Goal: Information Seeking & Learning: Find specific fact

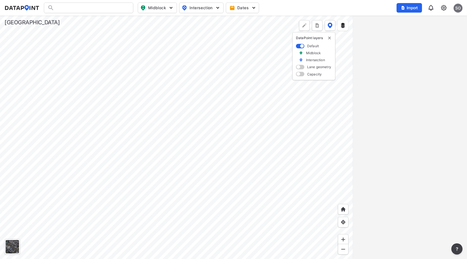
click at [96, 144] on div at bounding box center [176, 137] width 353 height 243
click at [111, 142] on div at bounding box center [176, 137] width 353 height 243
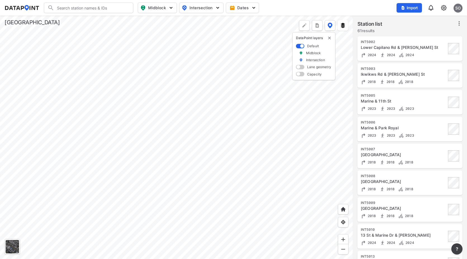
click at [108, 151] on div at bounding box center [176, 137] width 353 height 243
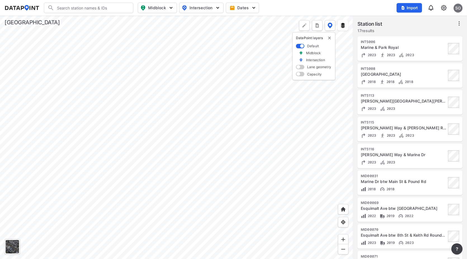
click at [150, 161] on div at bounding box center [176, 137] width 353 height 243
click at [143, 162] on div at bounding box center [176, 137] width 353 height 243
click at [96, 159] on div at bounding box center [176, 137] width 353 height 243
click at [50, 129] on div at bounding box center [176, 137] width 353 height 243
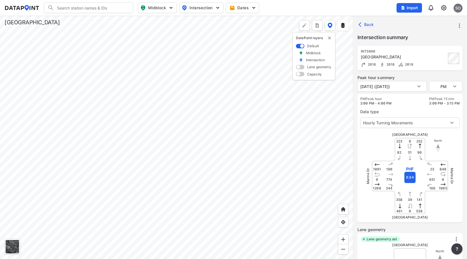
type input "3412"
click at [122, 124] on div at bounding box center [176, 137] width 353 height 243
type input "4124"
click at [146, 122] on div at bounding box center [176, 137] width 353 height 243
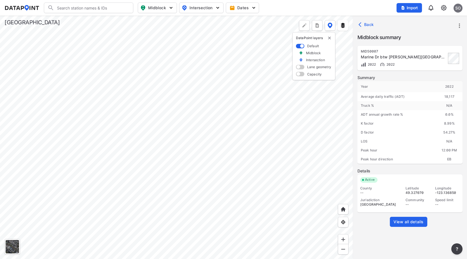
click at [196, 117] on div at bounding box center [176, 137] width 353 height 243
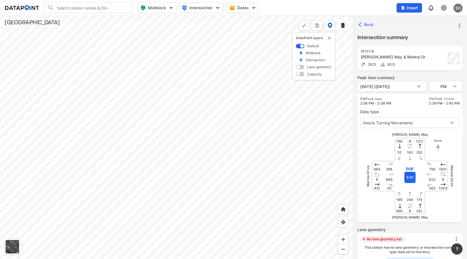
click at [294, 147] on div at bounding box center [176, 137] width 353 height 243
click at [266, 148] on div at bounding box center [176, 137] width 353 height 243
click at [159, 111] on div at bounding box center [176, 137] width 353 height 243
click at [163, 146] on div at bounding box center [176, 137] width 353 height 243
click at [137, 168] on div at bounding box center [176, 137] width 353 height 243
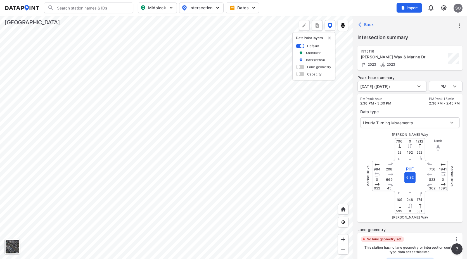
click at [219, 101] on div at bounding box center [176, 137] width 353 height 243
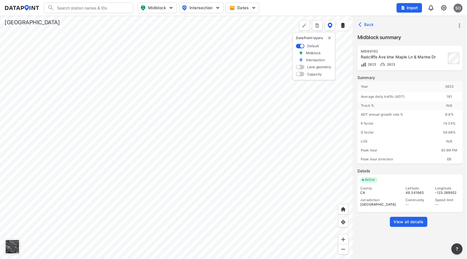
click at [403, 222] on span "View all details" at bounding box center [408, 222] width 30 height 6
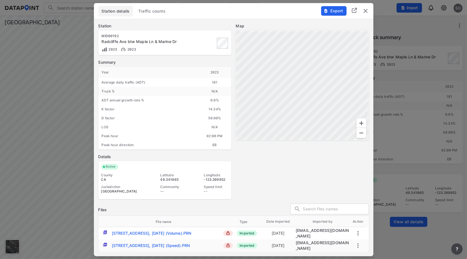
click at [158, 14] on span "Traffic counts" at bounding box center [152, 11] width 27 height 6
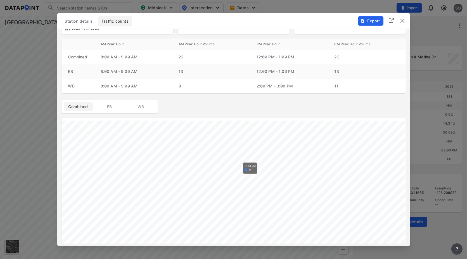
scroll to position [62, 0]
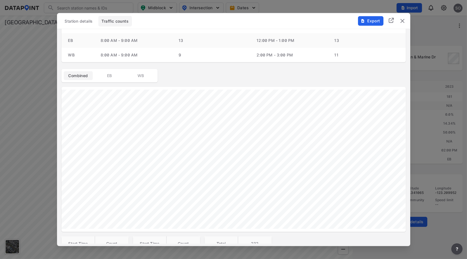
click at [404, 21] on img "delete" at bounding box center [402, 20] width 7 height 7
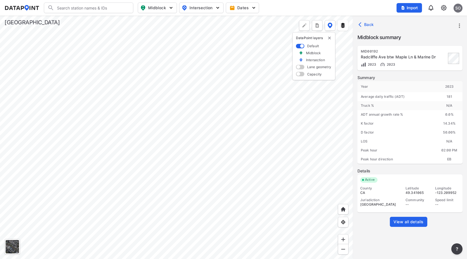
click at [122, 87] on div at bounding box center [176, 137] width 353 height 243
click at [260, 113] on div at bounding box center [176, 137] width 353 height 243
click at [241, 85] on div at bounding box center [176, 137] width 353 height 243
click at [229, 109] on div at bounding box center [176, 137] width 353 height 243
click at [216, 94] on div at bounding box center [176, 137] width 353 height 243
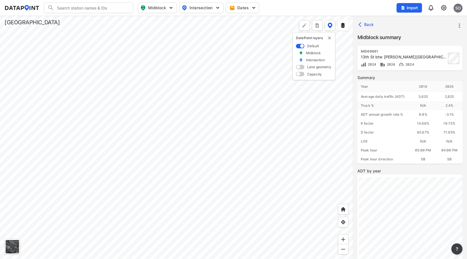
click at [219, 205] on div at bounding box center [176, 137] width 353 height 243
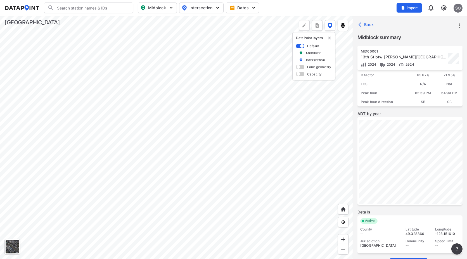
scroll to position [73, 0]
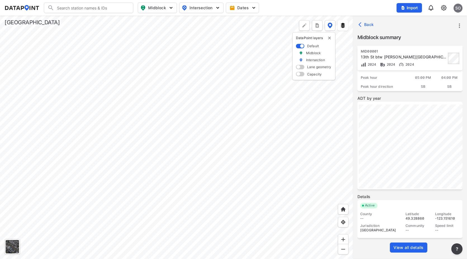
click at [413, 249] on span "View all details" at bounding box center [408, 248] width 30 height 6
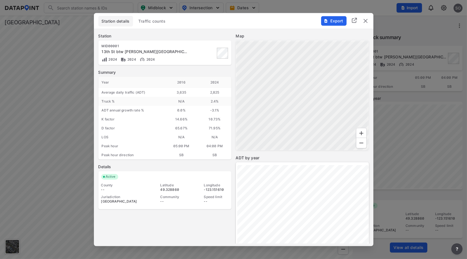
click at [159, 21] on span "Traffic counts" at bounding box center [152, 21] width 27 height 6
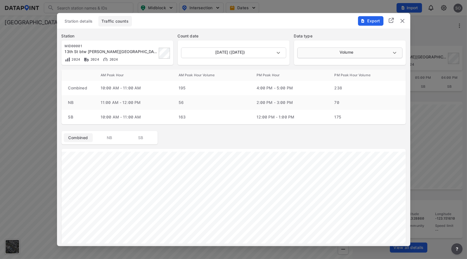
click at [303, 56] on body "Search Please enter a search term. Midblock Intersection Dates Import SO Import…" at bounding box center [233, 129] width 467 height 259
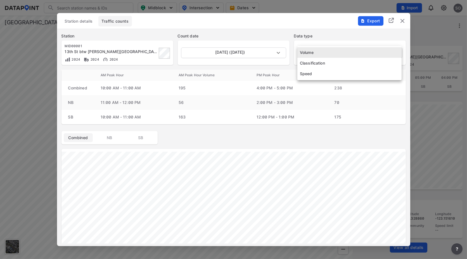
click at [306, 72] on li "Speed" at bounding box center [349, 73] width 104 height 11
type input "Speed"
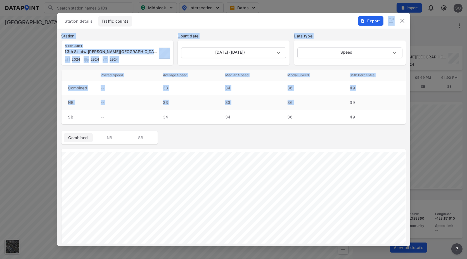
drag, startPoint x: 316, startPoint y: 22, endPoint x: 355, endPoint y: 54, distance: 50.2
click at [344, 108] on div "Station details Traffic counts Export Station MID00001 [GEOGRAPHIC_DATA][PERSON…" at bounding box center [233, 129] width 353 height 233
click at [400, 23] on img "delete" at bounding box center [402, 20] width 7 height 7
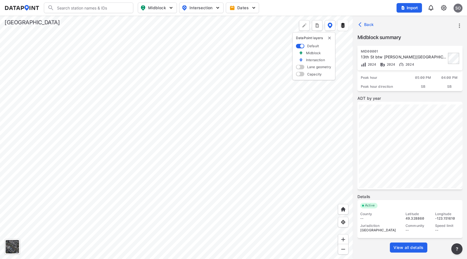
click at [221, 174] on div at bounding box center [176, 137] width 353 height 243
click at [207, 103] on div at bounding box center [176, 137] width 353 height 243
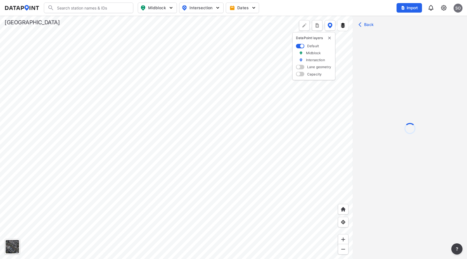
scroll to position [0, 0]
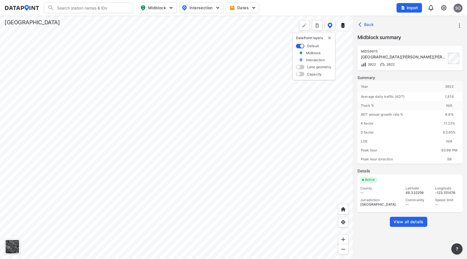
click at [401, 220] on span "View all details" at bounding box center [408, 222] width 30 height 6
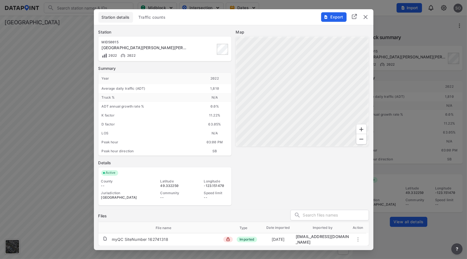
click at [155, 18] on span "Traffic counts" at bounding box center [152, 18] width 27 height 6
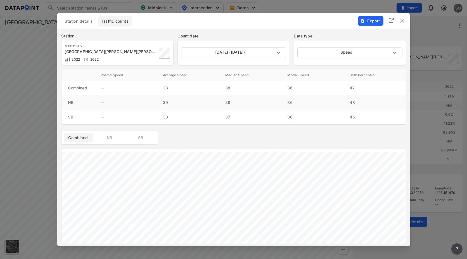
click at [402, 23] on img "delete" at bounding box center [402, 20] width 7 height 7
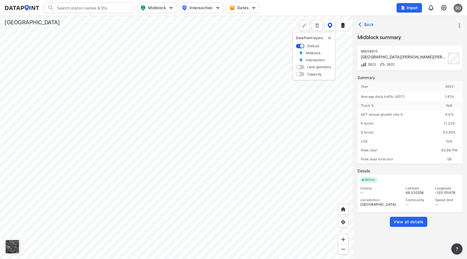
click at [213, 188] on div at bounding box center [176, 137] width 353 height 243
click at [210, 135] on div at bounding box center [176, 137] width 353 height 243
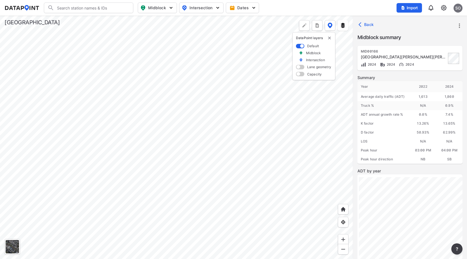
click at [191, 99] on div at bounding box center [176, 137] width 353 height 243
click at [184, 215] on div at bounding box center [176, 137] width 353 height 243
click at [205, 123] on div at bounding box center [176, 137] width 353 height 243
click at [207, 135] on div at bounding box center [176, 137] width 353 height 243
click at [177, 154] on div at bounding box center [176, 137] width 353 height 243
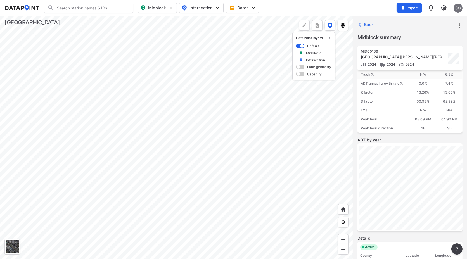
scroll to position [73, 0]
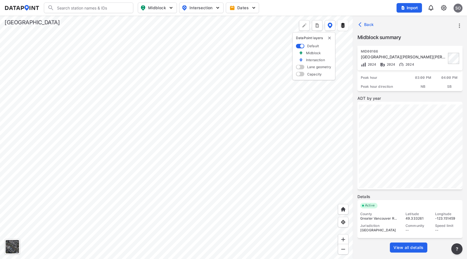
click at [411, 246] on span "View all details" at bounding box center [408, 248] width 30 height 6
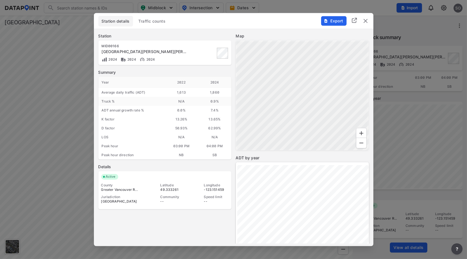
click at [153, 20] on span "Traffic counts" at bounding box center [152, 21] width 27 height 6
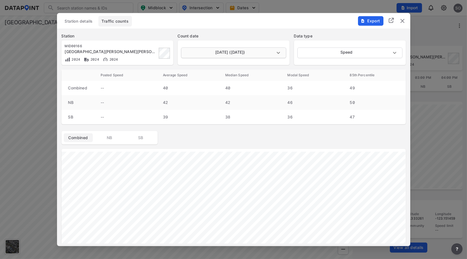
click at [280, 53] on body "Search Please enter a search term. Midblock Intersection Dates Import SO Import…" at bounding box center [233, 129] width 467 height 259
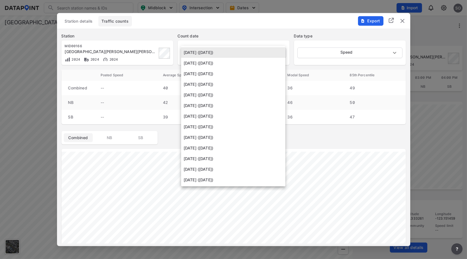
click at [224, 170] on li "[DATE] ([DATE])" at bounding box center [233, 169] width 104 height 11
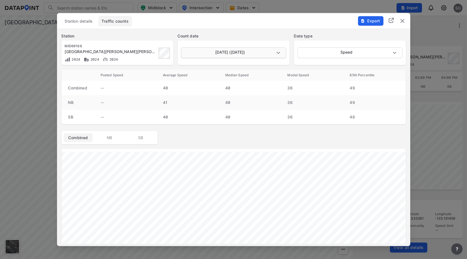
click at [276, 53] on body "Search Please enter a search term. Midblock Intersection Dates Import SO Import…" at bounding box center [233, 129] width 467 height 259
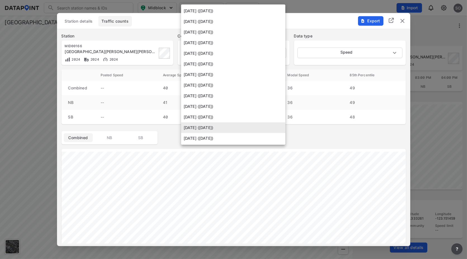
click at [232, 117] on li "[DATE] ([DATE])" at bounding box center [233, 117] width 104 height 11
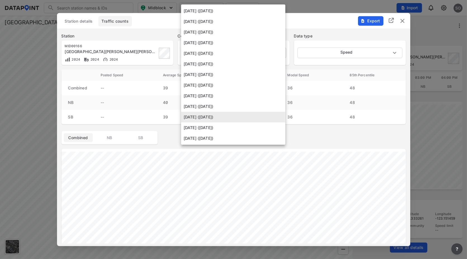
click at [276, 52] on body "Search Please enter a search term. Midblock Intersection Dates Import SO Import…" at bounding box center [233, 129] width 467 height 259
click at [234, 107] on li "[DATE] ([DATE])" at bounding box center [233, 106] width 104 height 11
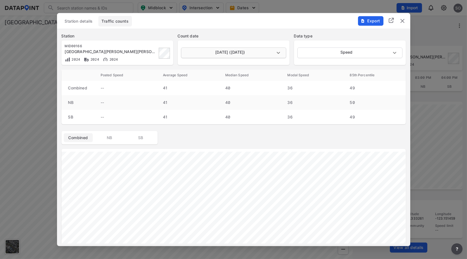
click at [276, 52] on body "Search Please enter a search term. Midblock Intersection Dates Import SO Import…" at bounding box center [233, 129] width 467 height 259
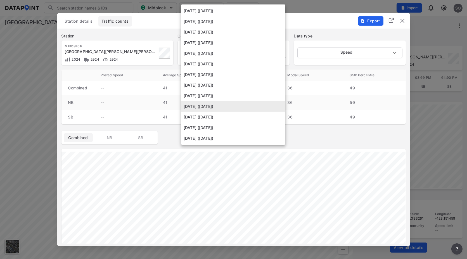
click at [227, 96] on li "[DATE] ([DATE])" at bounding box center [233, 96] width 104 height 11
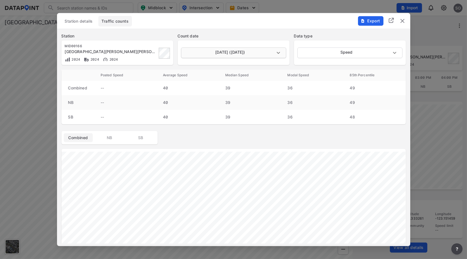
click at [278, 51] on body "Search Please enter a search term. Midblock Intersection Dates Import SO Import…" at bounding box center [233, 129] width 467 height 259
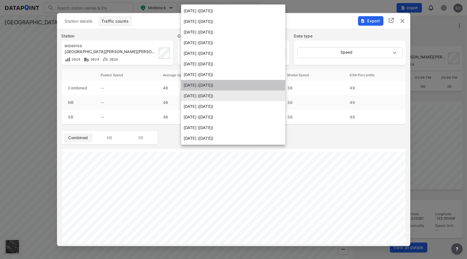
click at [222, 85] on li "[DATE] ([DATE])" at bounding box center [233, 85] width 104 height 11
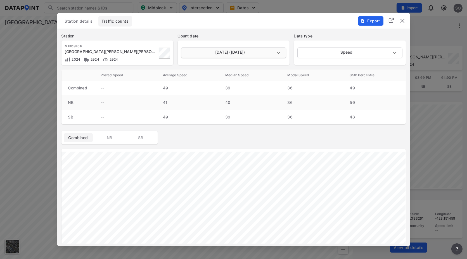
click at [279, 52] on body "Search Please enter a search term. Midblock Intersection Dates Import SO Import…" at bounding box center [233, 129] width 467 height 259
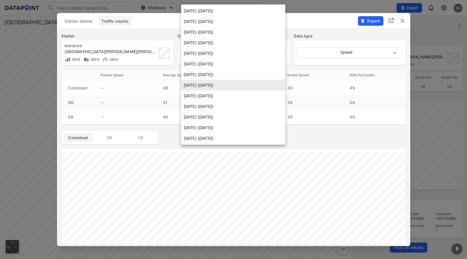
click at [220, 75] on li "[DATE] ([DATE])" at bounding box center [233, 74] width 104 height 11
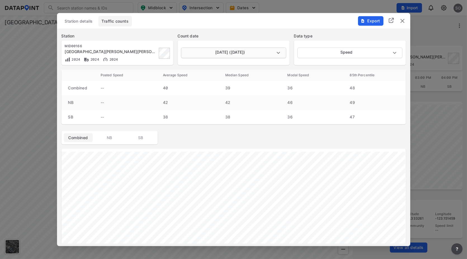
click at [278, 52] on body "Search Please enter a search term. Midblock Intersection Dates Import SO Import…" at bounding box center [233, 129] width 467 height 259
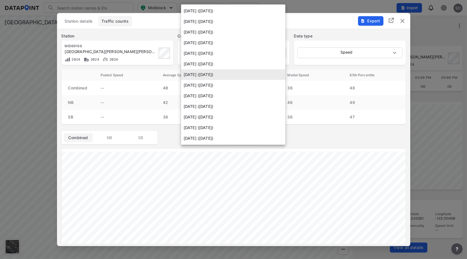
click at [224, 65] on li "[DATE] ([DATE])" at bounding box center [233, 64] width 104 height 11
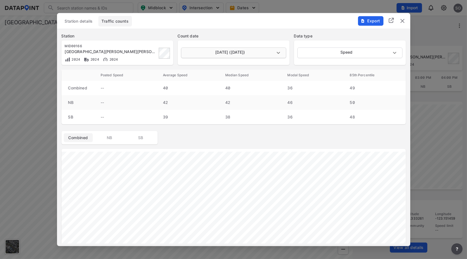
click at [278, 54] on body "Search Please enter a search term. Midblock Intersection Dates Import SO Import…" at bounding box center [233, 129] width 467 height 259
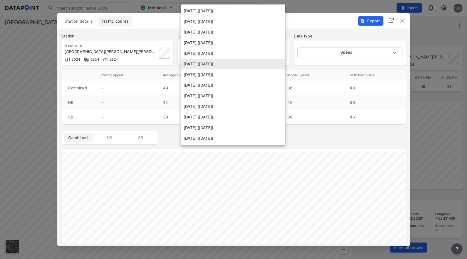
click at [226, 54] on li "[DATE] ([DATE])" at bounding box center [233, 53] width 104 height 11
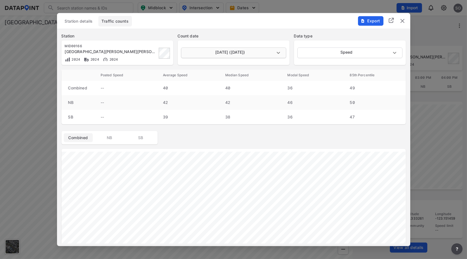
click at [278, 53] on body "Search Please enter a search term. Midblock Intersection Dates Import SO Import…" at bounding box center [233, 129] width 467 height 259
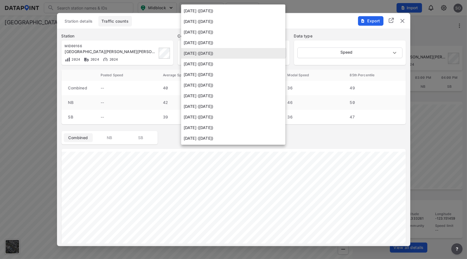
click at [221, 42] on li "[DATE] ([DATE])" at bounding box center [233, 42] width 104 height 11
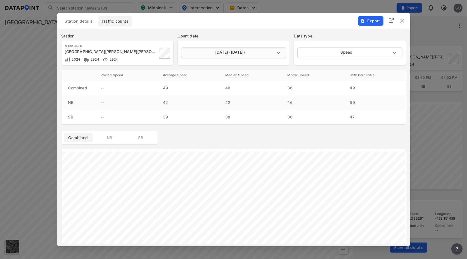
click at [278, 54] on body "Search Please enter a search term. Midblock Intersection Dates Import SO Import…" at bounding box center [233, 129] width 467 height 259
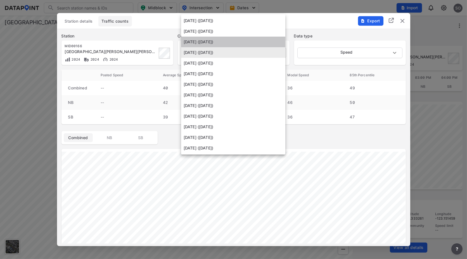
click at [216, 39] on li "[DATE] ([DATE])" at bounding box center [233, 42] width 104 height 11
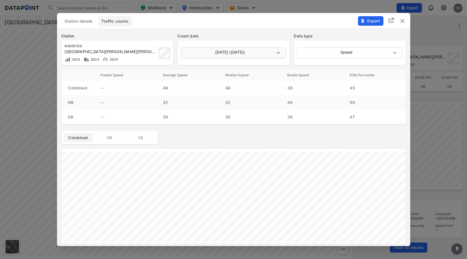
click at [280, 53] on body "Search Please enter a search term. Midblock Intersection Dates Import SO Import…" at bounding box center [233, 129] width 467 height 259
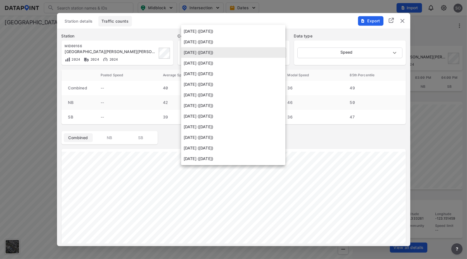
click at [220, 39] on li "[DATE] ([DATE])" at bounding box center [233, 42] width 104 height 11
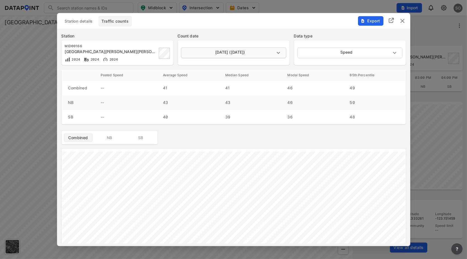
click at [281, 51] on body "Search Please enter a search term. Midblock Intersection Dates Import SO Import…" at bounding box center [233, 129] width 467 height 259
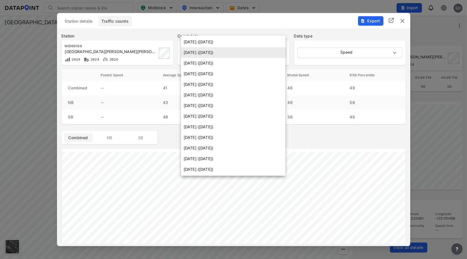
click at [215, 41] on li "[DATE] ([DATE])" at bounding box center [233, 42] width 104 height 11
type input "[DATE]"
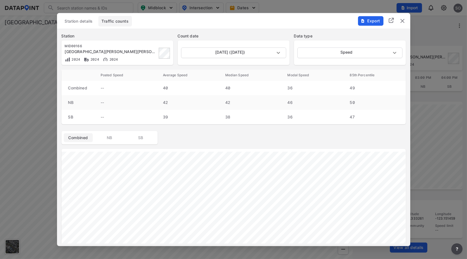
click at [401, 20] on img "delete" at bounding box center [402, 20] width 7 height 7
